Goal: Navigation & Orientation: Understand site structure

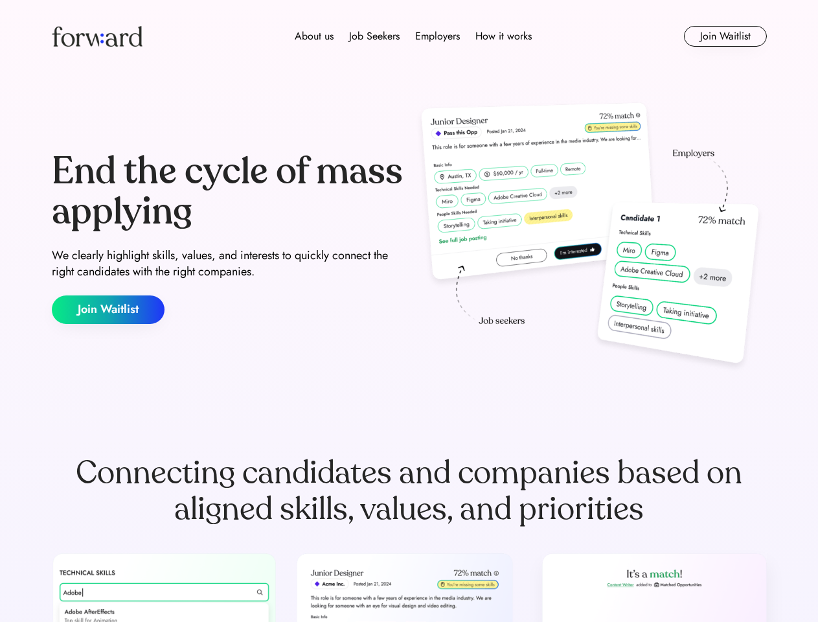
click at [409, 311] on div "End the cycle of mass applying We clearly highlight skills, values, and interes…" at bounding box center [409, 237] width 715 height 279
click at [409, 36] on div "About us Job Seekers Employers How it works" at bounding box center [413, 37] width 510 height 16
click at [97, 36] on img at bounding box center [97, 36] width 91 height 21
click at [413, 36] on div "About us Job Seekers Employers How it works" at bounding box center [413, 37] width 510 height 16
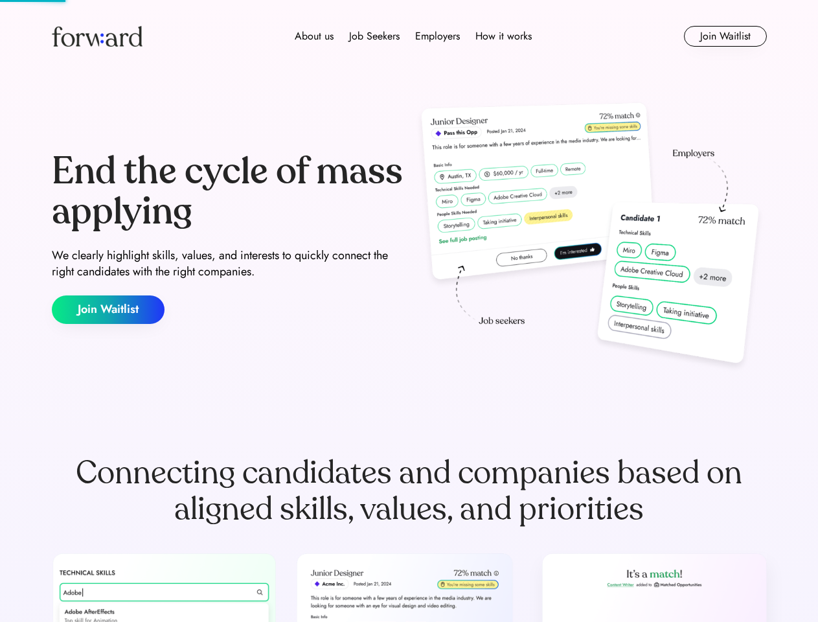
click at [314, 36] on div "About us" at bounding box center [314, 37] width 39 height 16
click at [374, 36] on div "Job Seekers" at bounding box center [374, 37] width 51 height 16
click at [437, 36] on div "Employers" at bounding box center [437, 37] width 45 height 16
click at [503, 36] on div "How it works" at bounding box center [503, 37] width 56 height 16
click at [725, 36] on button "Join Waitlist" at bounding box center [725, 36] width 83 height 21
